Goal: Information Seeking & Learning: Learn about a topic

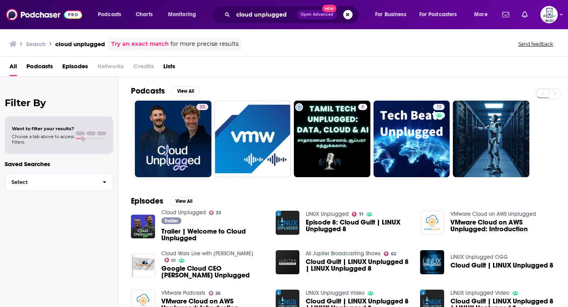
drag, startPoint x: 347, startPoint y: 15, endPoint x: 312, endPoint y: 14, distance: 35.1
click at [346, 15] on button "Search podcasts, credits, & more..." at bounding box center [347, 14] width 9 height 9
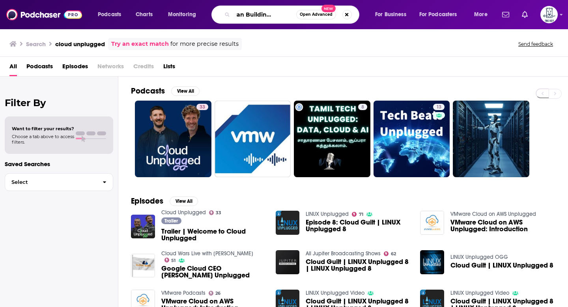
scroll to position [0, 23]
type input "American Building podcast"
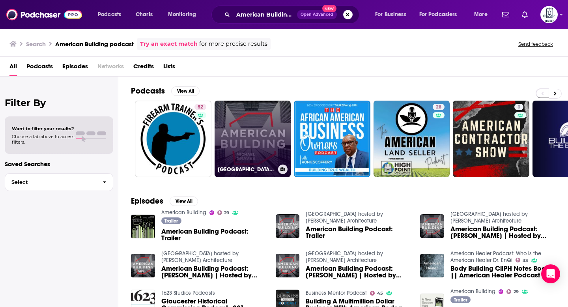
click at [257, 134] on link "[GEOGRAPHIC_DATA] hosted by [PERSON_NAME] Architecture" at bounding box center [253, 139] width 77 height 77
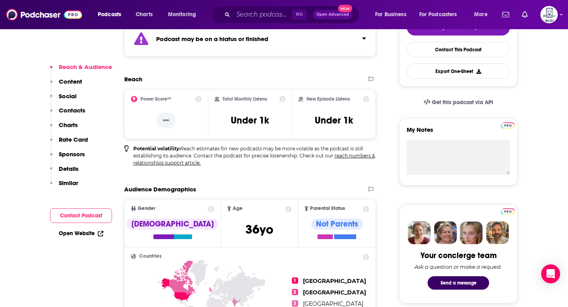
scroll to position [202, 0]
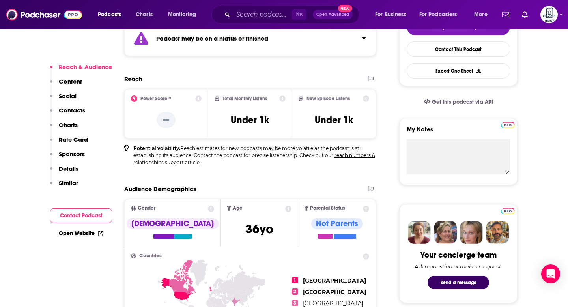
click at [363, 38] on icon "Click to expand status details" at bounding box center [364, 38] width 4 height 2
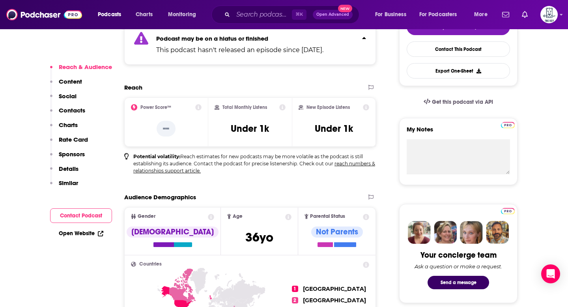
click at [363, 38] on icon "Click to expand status details" at bounding box center [364, 38] width 4 height 2
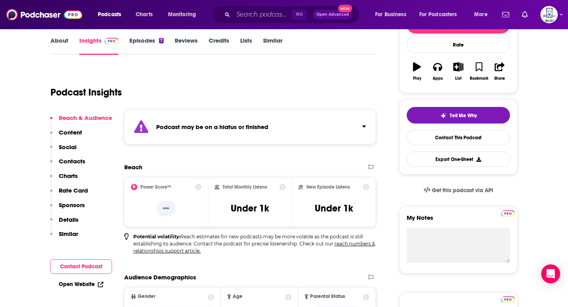
scroll to position [0, 0]
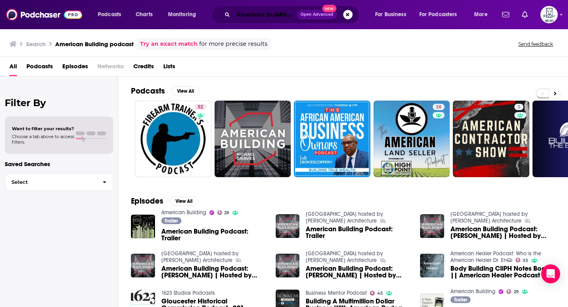
click at [278, 15] on input "American Building podcast" at bounding box center [265, 14] width 64 height 13
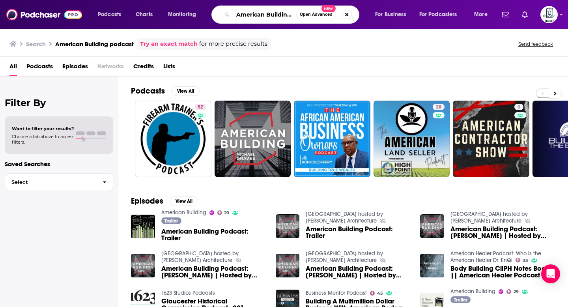
scroll to position [0, 23]
drag, startPoint x: 290, startPoint y: 15, endPoint x: 358, endPoint y: 18, distance: 68.3
click at [355, 18] on div "American Building podcast Open Advanced New" at bounding box center [285, 15] width 148 height 18
type input "American Building"
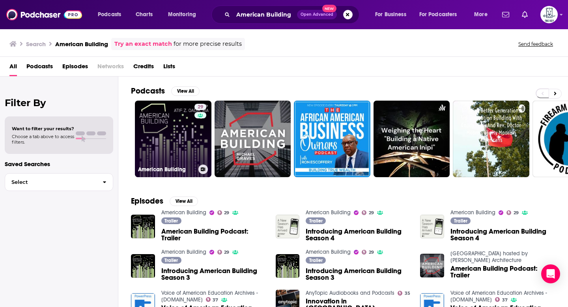
click at [172, 143] on link "29 American Building" at bounding box center [173, 139] width 77 height 77
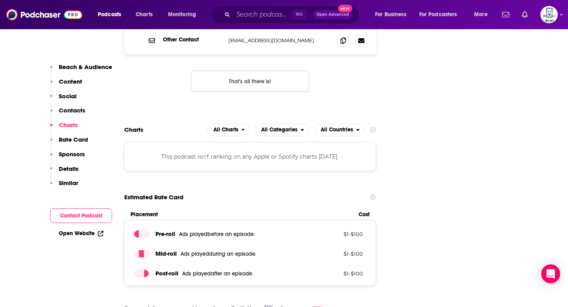
scroll to position [883, 0]
